Goal: Information Seeking & Learning: Learn about a topic

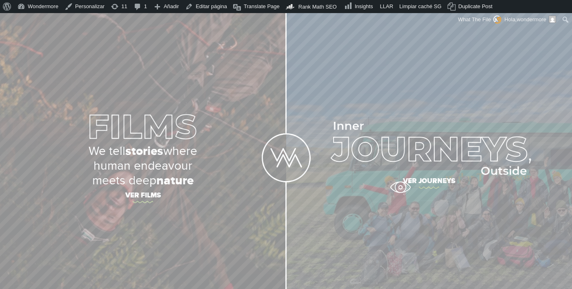
click at [400, 187] on span "Ver journeys" at bounding box center [429, 182] width 286 height 17
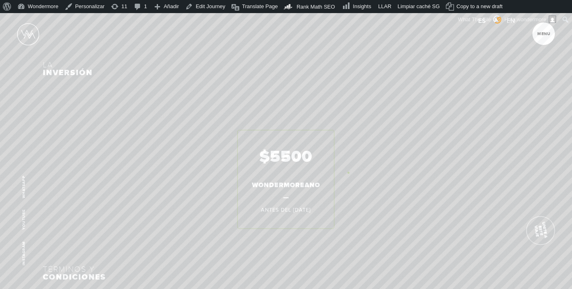
scroll to position [3329, 0]
